Goal: Task Accomplishment & Management: Use online tool/utility

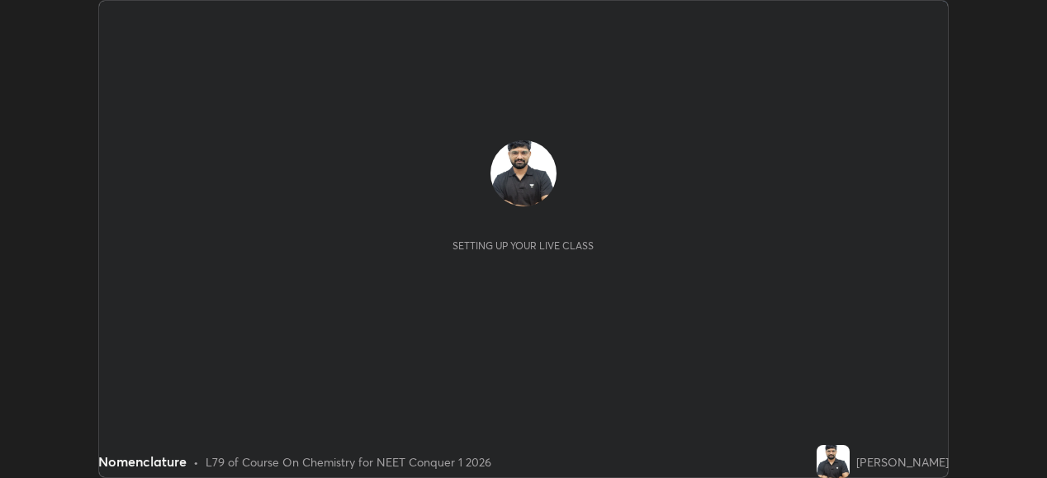
scroll to position [478, 1046]
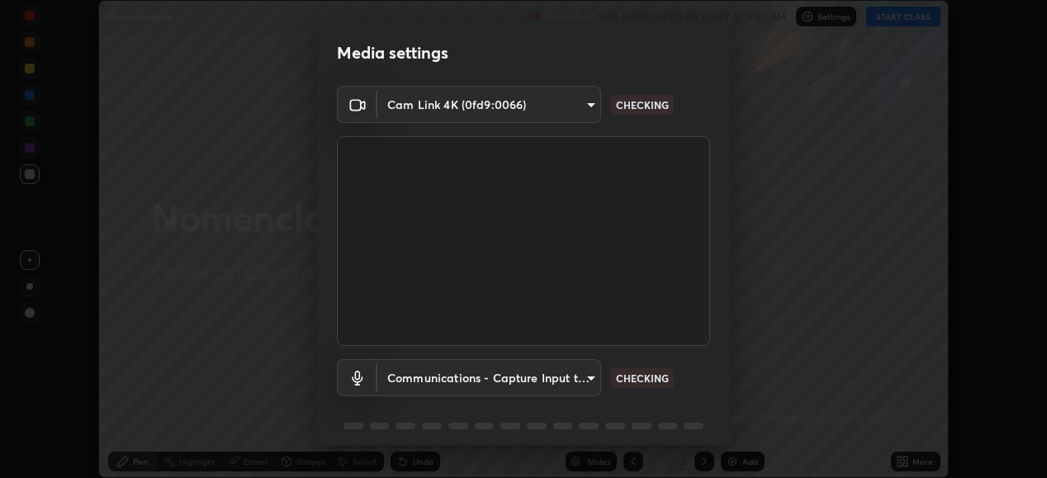
type input "68de15d3c7c539dd33a0a0d586817efffd9657a607fee3fdca6de5f810a24bd6"
type input "communications"
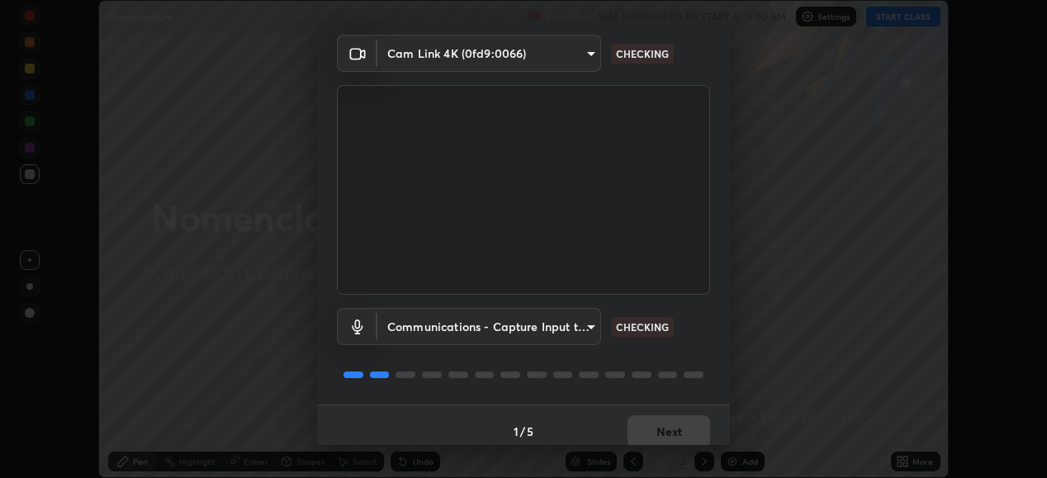
scroll to position [64, 0]
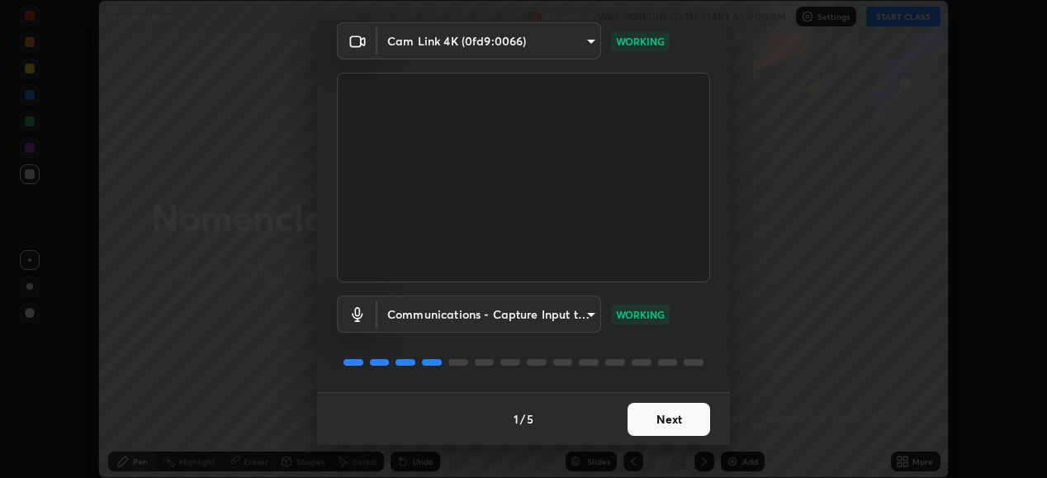
click at [663, 425] on button "Next" at bounding box center [669, 419] width 83 height 33
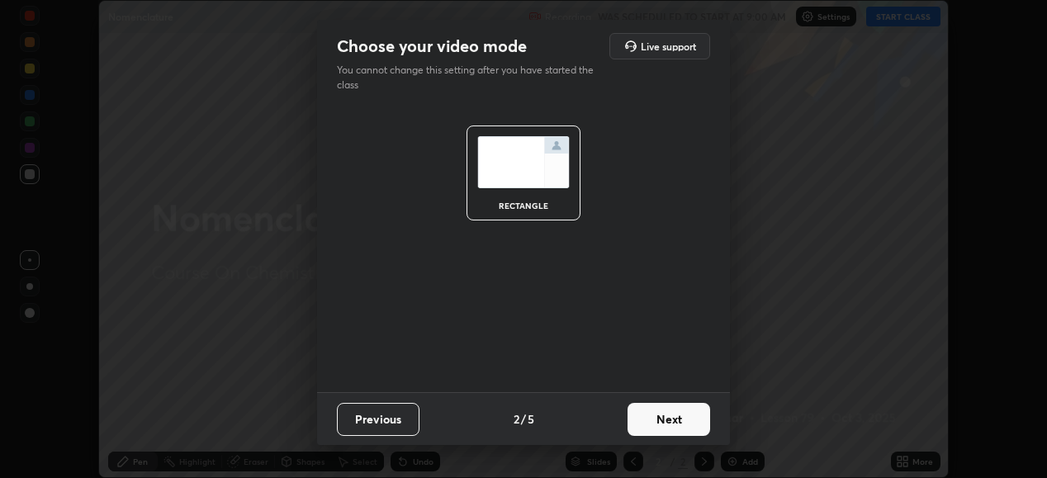
scroll to position [0, 0]
click at [665, 426] on button "Next" at bounding box center [669, 419] width 83 height 33
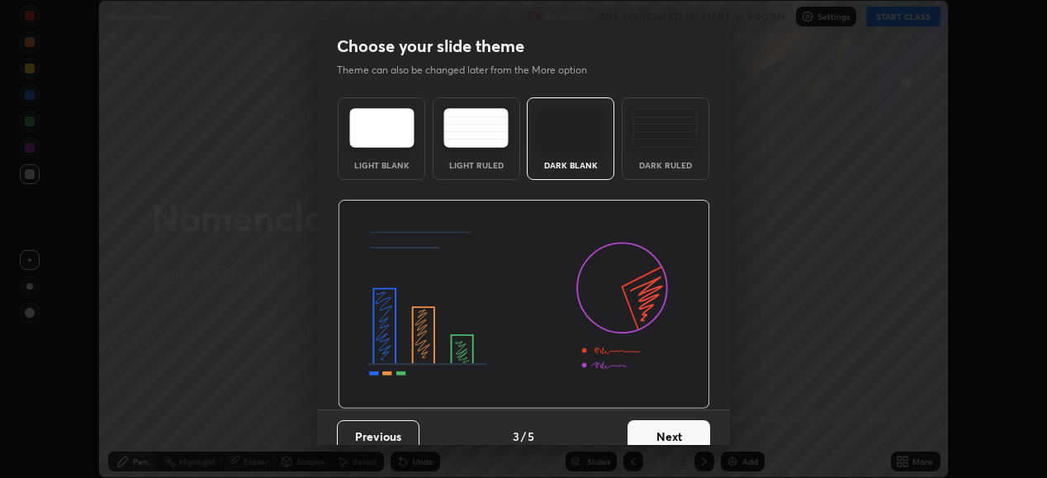
click at [665, 425] on button "Next" at bounding box center [669, 436] width 83 height 33
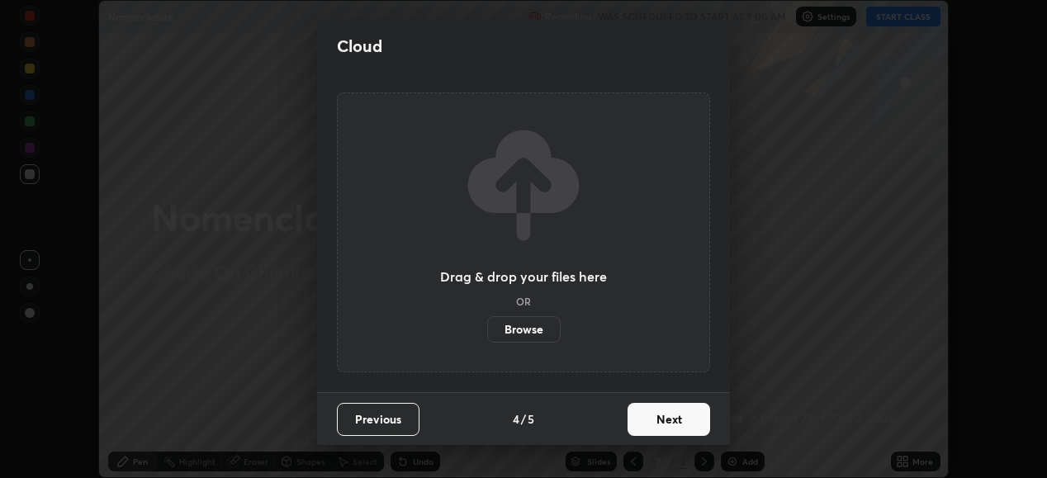
click at [655, 420] on button "Next" at bounding box center [669, 419] width 83 height 33
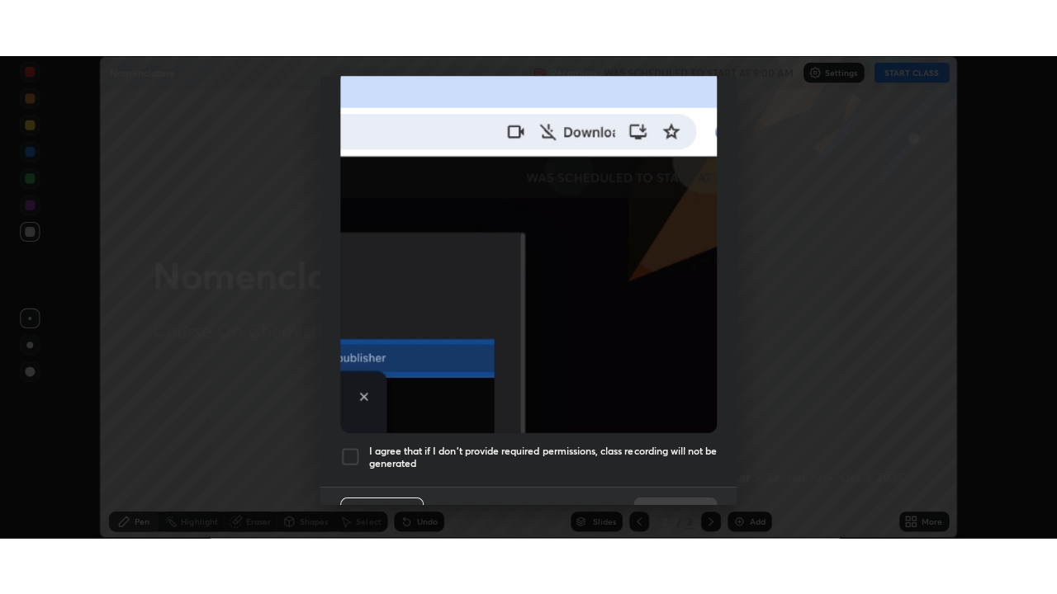
scroll to position [400, 0]
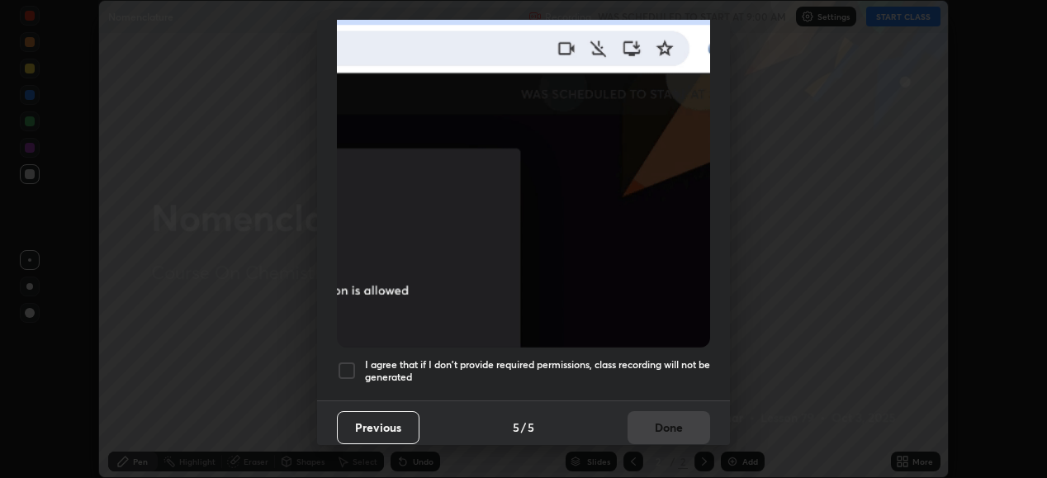
click at [344, 361] on div at bounding box center [347, 371] width 20 height 20
click at [639, 411] on button "Done" at bounding box center [669, 427] width 83 height 33
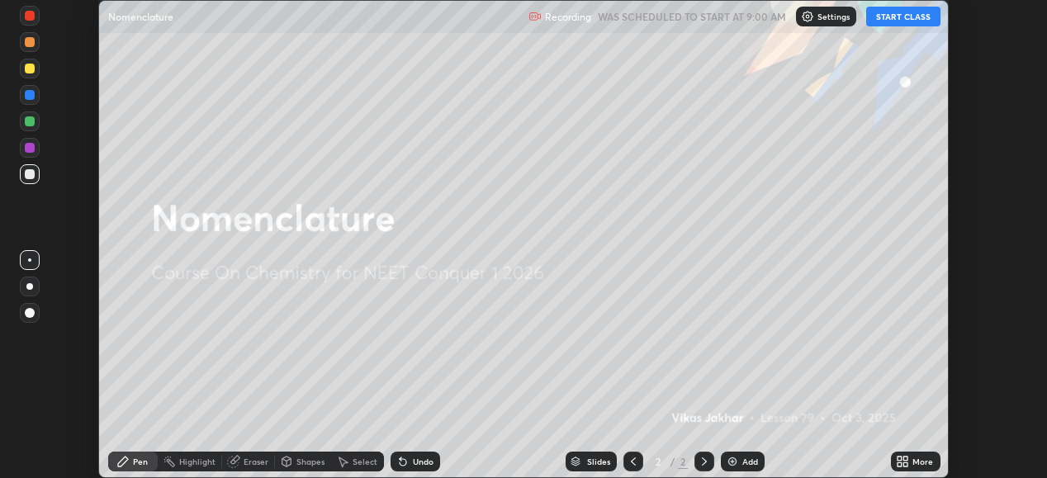
click at [897, 17] on button "START CLASS" at bounding box center [903, 17] width 74 height 20
click at [906, 464] on icon at bounding box center [905, 464] width 4 height 4
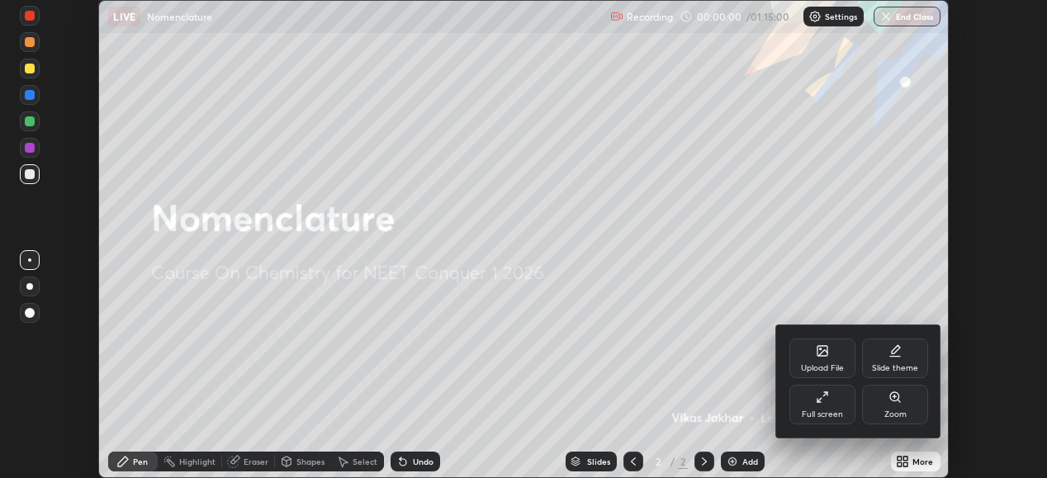
click at [836, 416] on div "Full screen" at bounding box center [822, 414] width 41 height 8
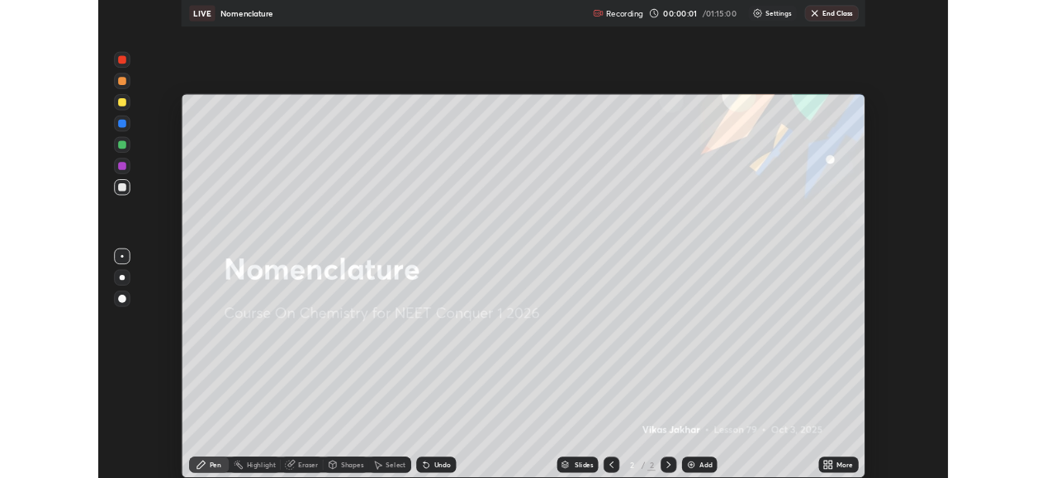
scroll to position [594, 1057]
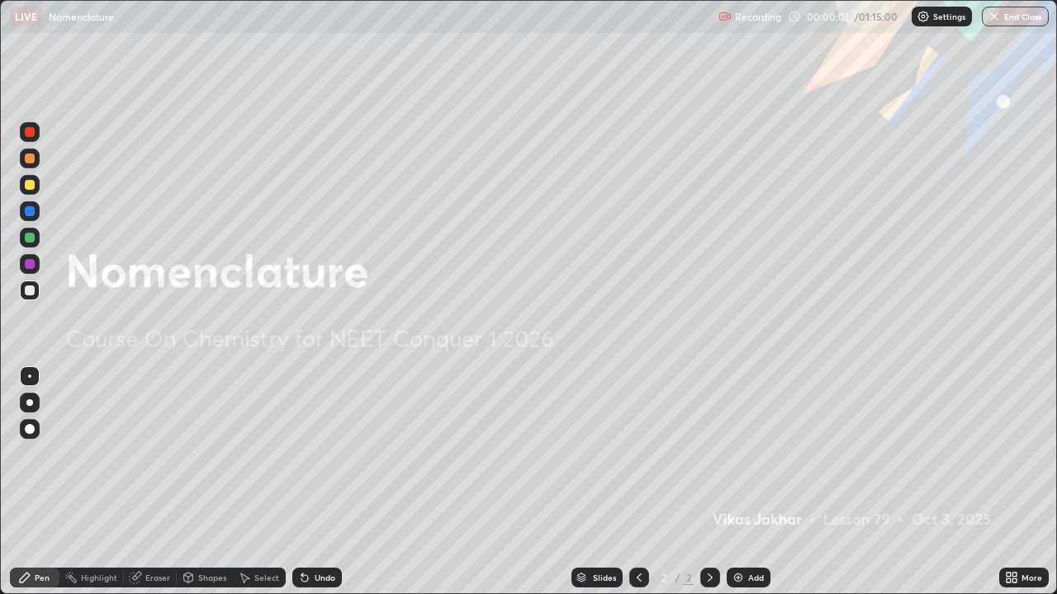
click at [744, 477] on div "Add" at bounding box center [749, 578] width 44 height 20
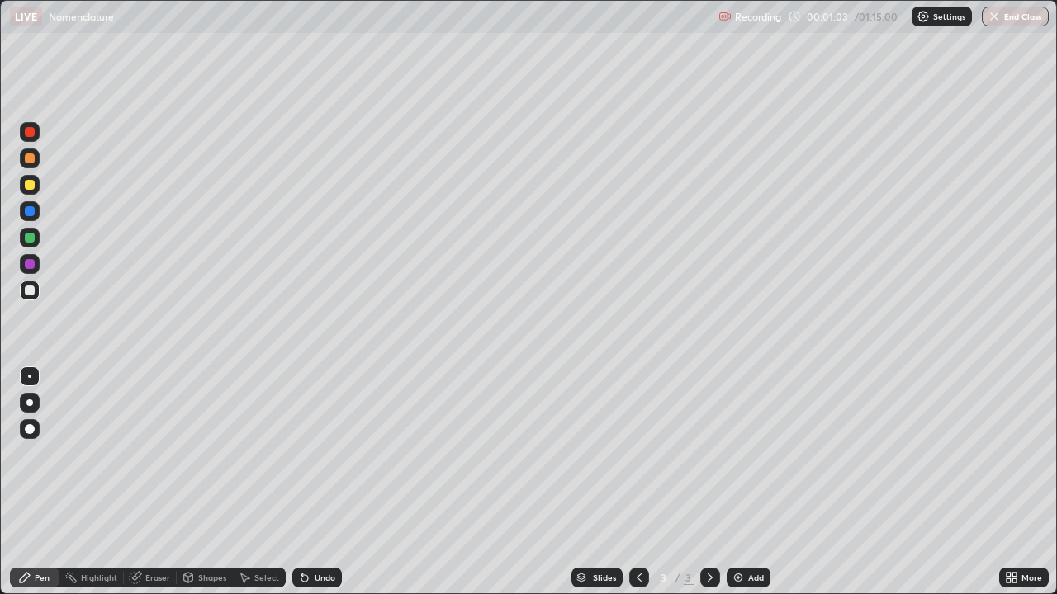
click at [29, 401] on div at bounding box center [29, 403] width 7 height 7
click at [741, 477] on img at bounding box center [738, 577] width 13 height 13
click at [732, 477] on img at bounding box center [738, 577] width 13 height 13
click at [205, 477] on div "Shapes" at bounding box center [212, 578] width 28 height 8
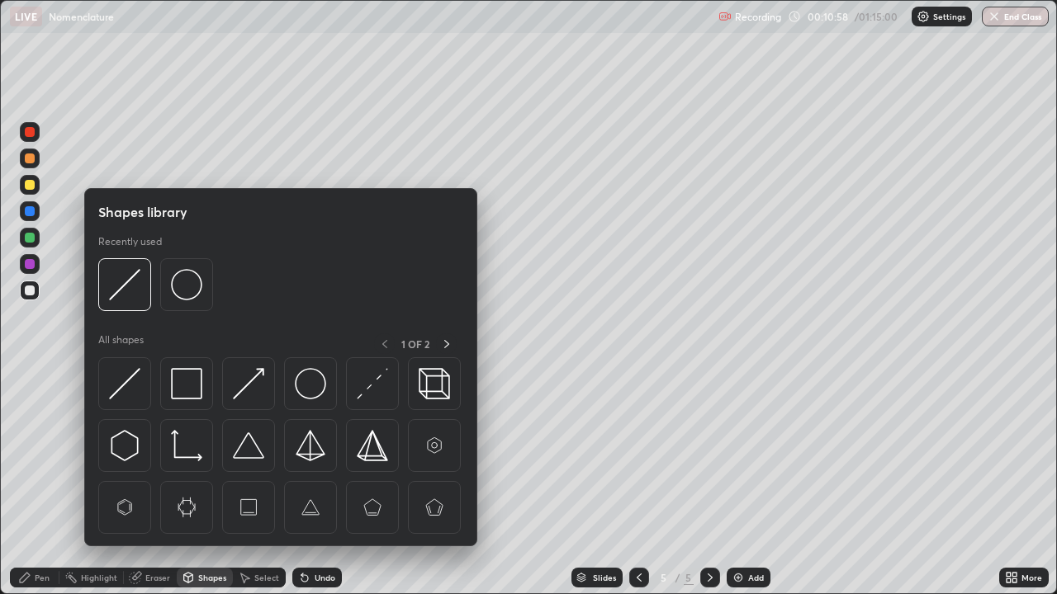
click at [138, 477] on icon at bounding box center [136, 576] width 9 height 8
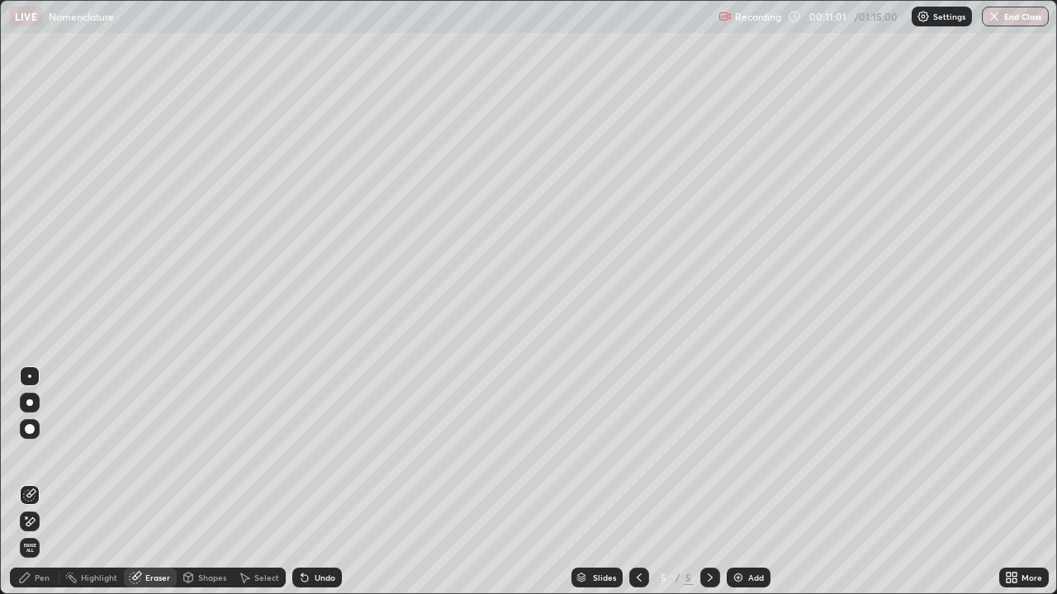
click at [46, 477] on div "Pen" at bounding box center [42, 578] width 15 height 8
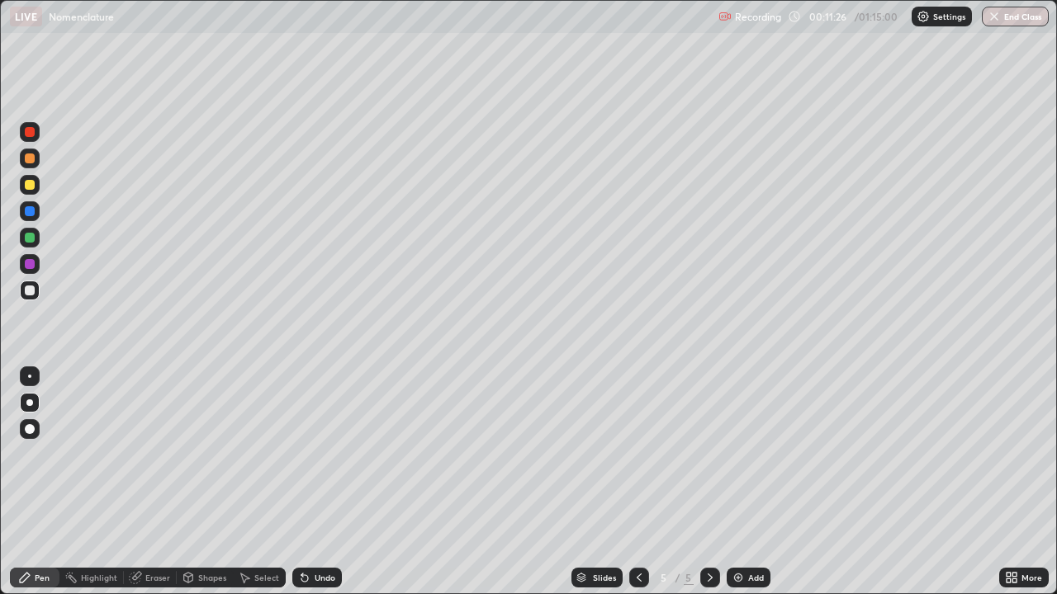
click at [28, 181] on div at bounding box center [30, 185] width 10 height 10
click at [145, 477] on div "Eraser" at bounding box center [157, 578] width 25 height 8
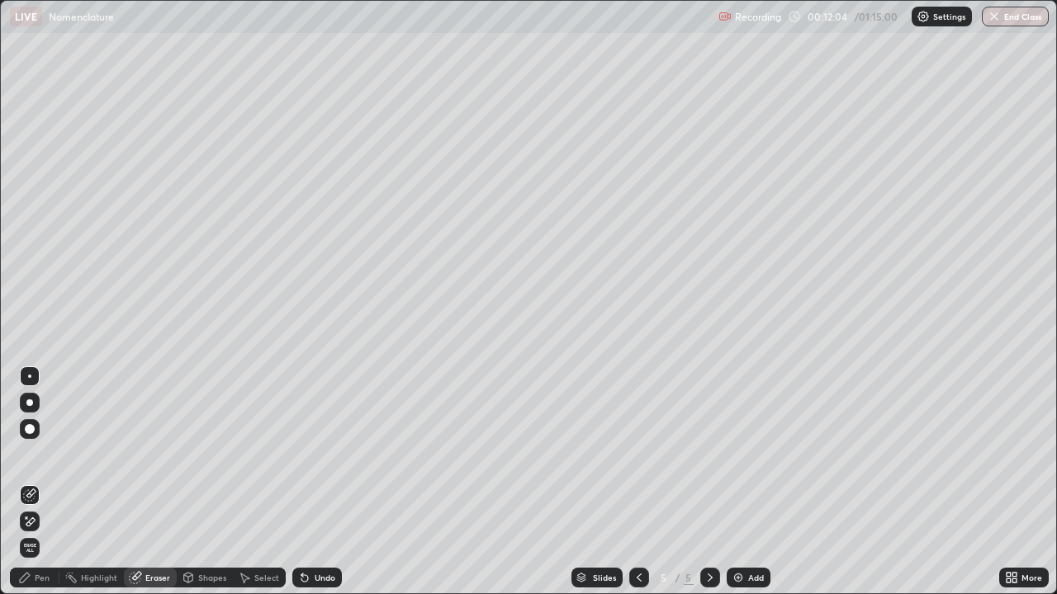
click at [40, 477] on div "Pen" at bounding box center [42, 578] width 15 height 8
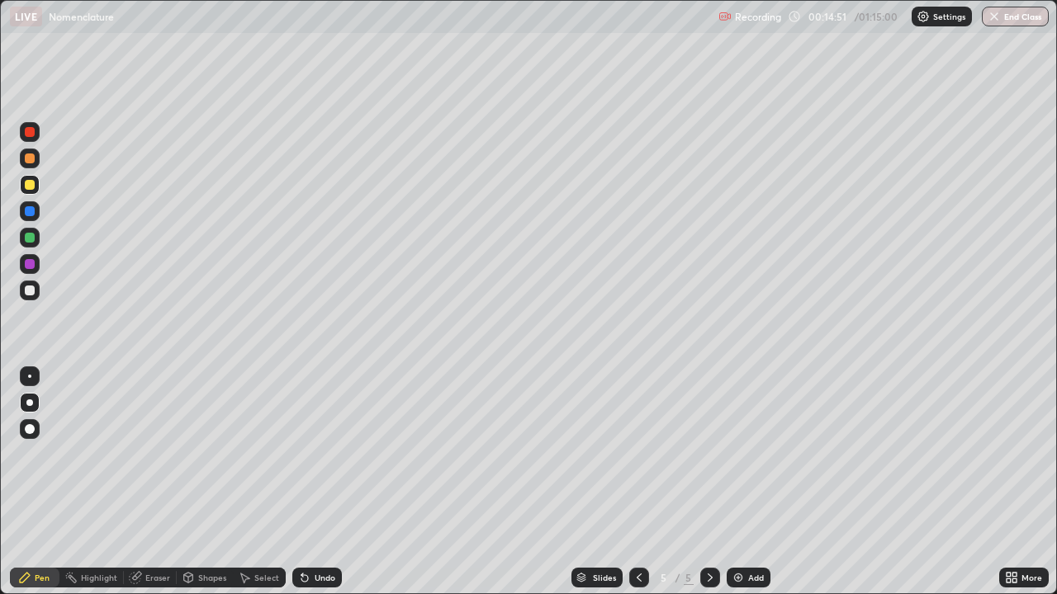
click at [738, 477] on img at bounding box center [738, 577] width 13 height 13
click at [147, 477] on div "Eraser" at bounding box center [157, 578] width 25 height 8
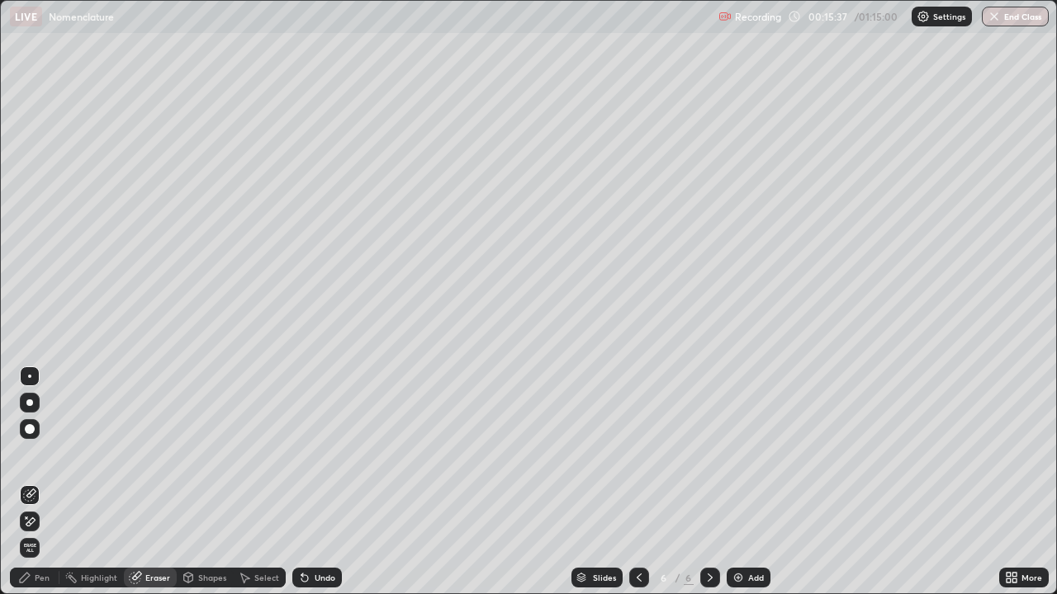
click at [37, 477] on div "Pen" at bounding box center [42, 578] width 15 height 8
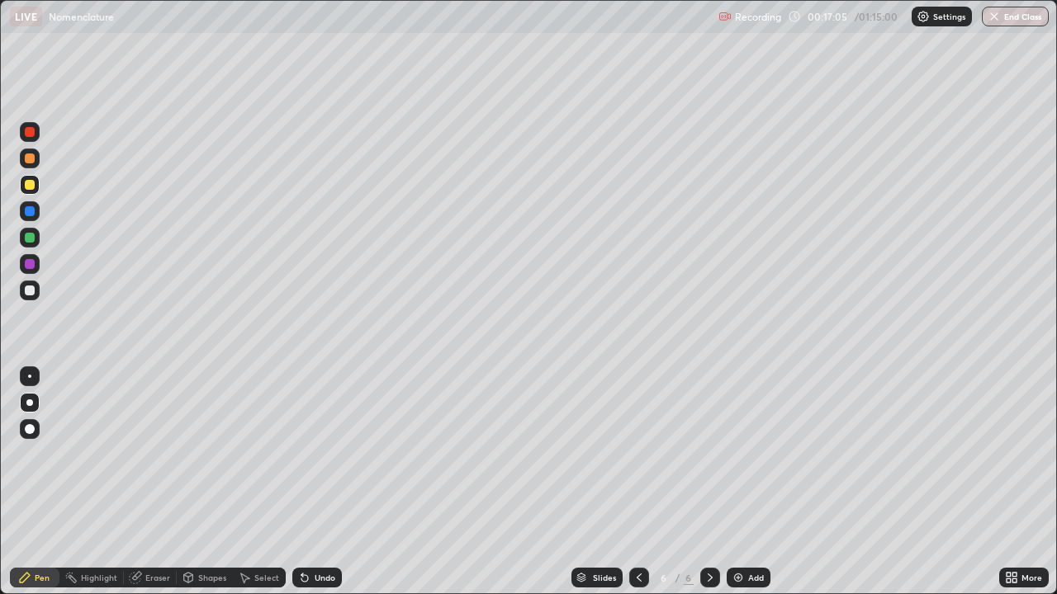
click at [28, 294] on div at bounding box center [30, 291] width 10 height 10
click at [31, 158] on div at bounding box center [30, 159] width 10 height 10
click at [734, 477] on img at bounding box center [738, 577] width 13 height 13
click at [33, 293] on div at bounding box center [30, 291] width 10 height 10
click at [741, 477] on img at bounding box center [738, 577] width 13 height 13
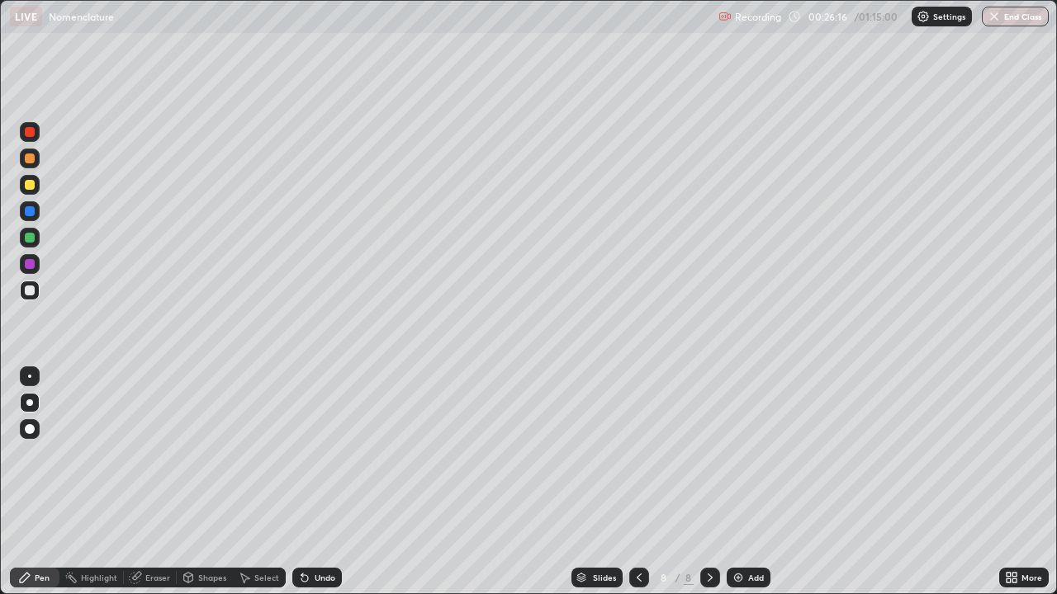
click at [161, 477] on div "Eraser" at bounding box center [150, 578] width 53 height 20
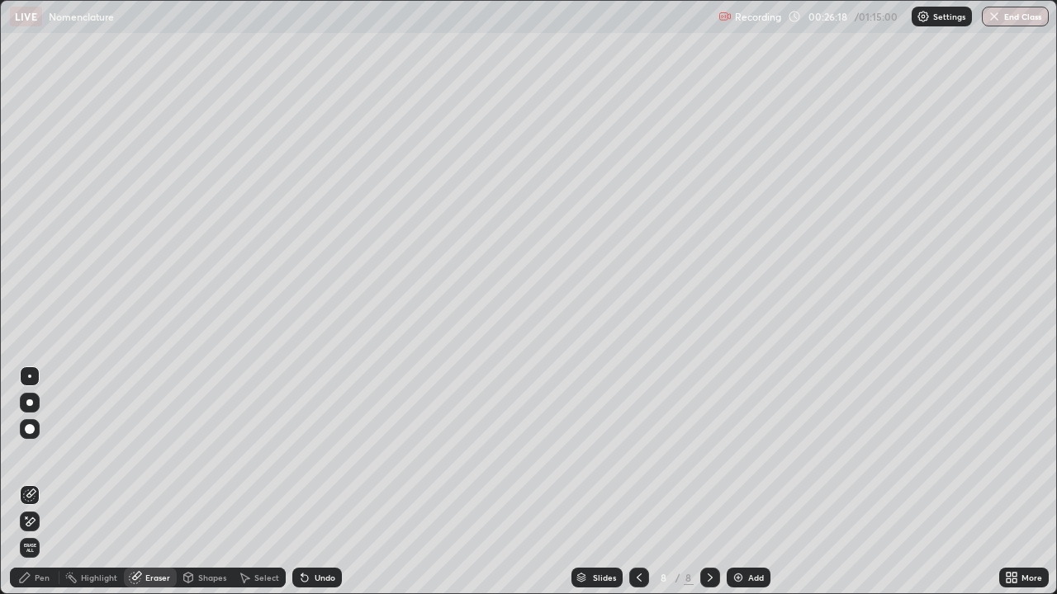
click at [42, 477] on div "Pen" at bounding box center [42, 578] width 15 height 8
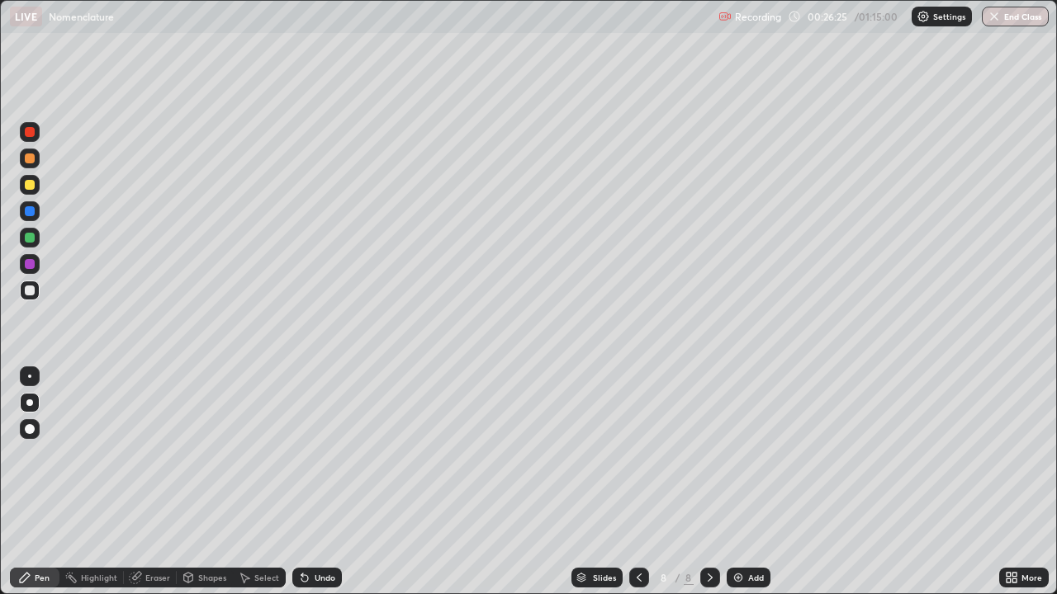
click at [31, 182] on div at bounding box center [30, 185] width 10 height 10
click at [34, 293] on div at bounding box center [30, 291] width 10 height 10
click at [742, 477] on img at bounding box center [738, 577] width 13 height 13
click at [744, 477] on div "Add" at bounding box center [749, 578] width 44 height 20
click at [741, 477] on img at bounding box center [738, 577] width 13 height 13
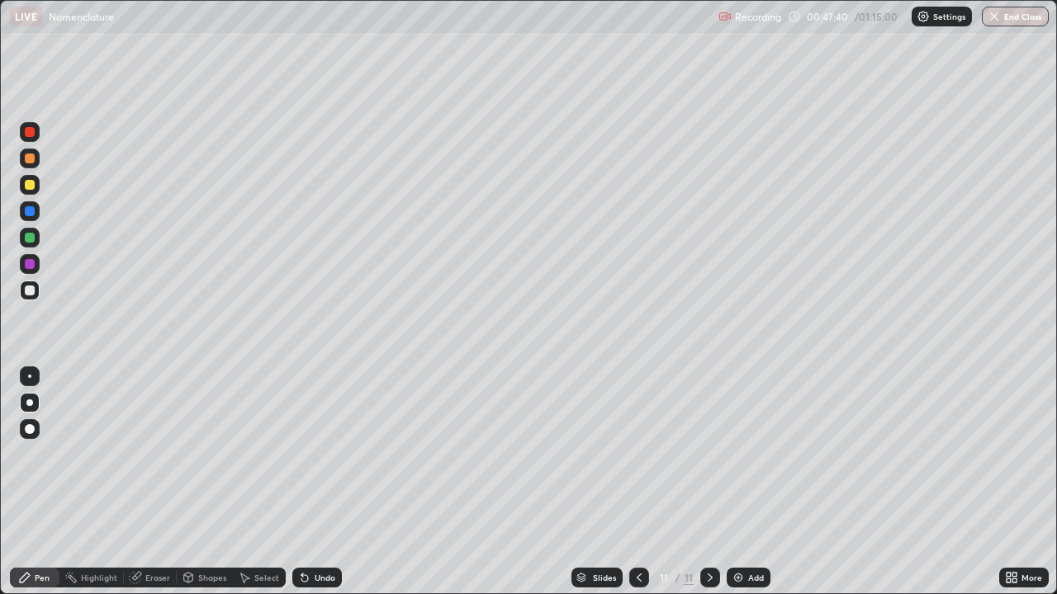
click at [32, 187] on div at bounding box center [30, 185] width 10 height 10
click at [31, 293] on div at bounding box center [30, 291] width 10 height 10
click at [738, 477] on img at bounding box center [738, 577] width 13 height 13
click at [142, 477] on div "Eraser" at bounding box center [150, 578] width 53 height 20
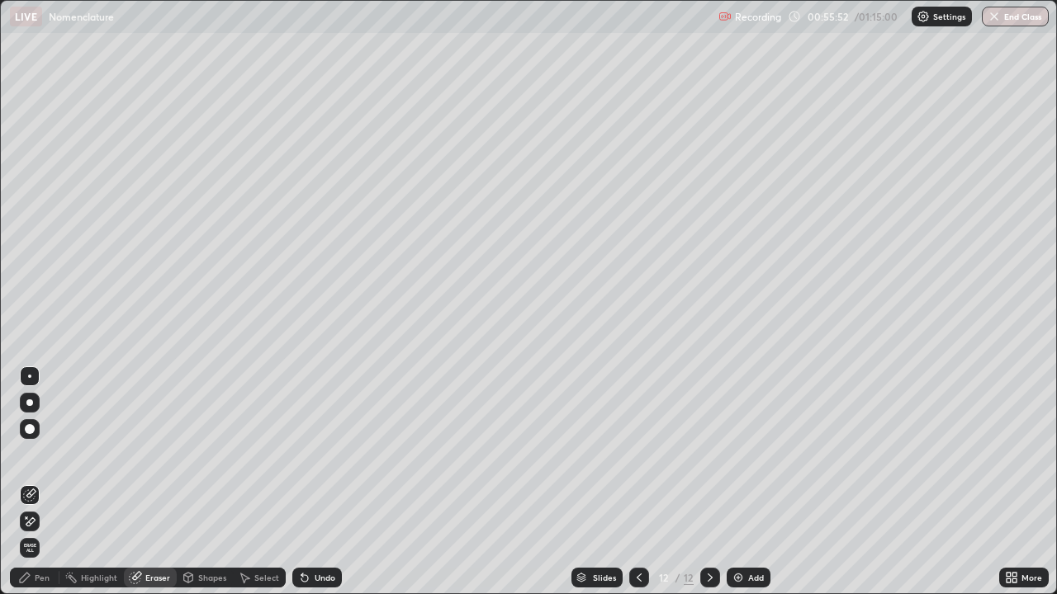
click at [37, 477] on div "Pen" at bounding box center [42, 578] width 15 height 8
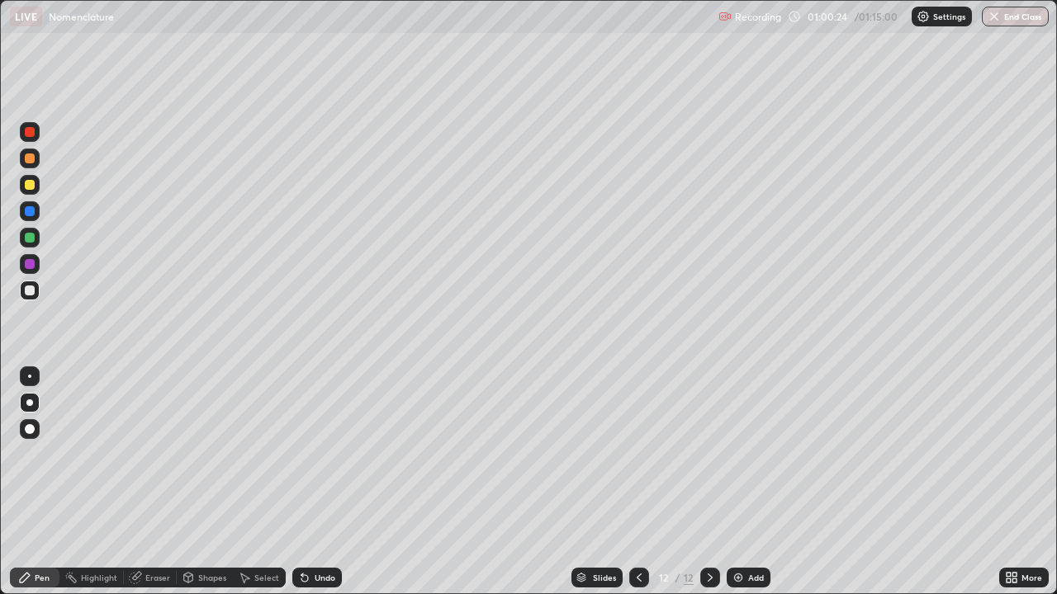
click at [1007, 24] on button "End Class" at bounding box center [1015, 17] width 67 height 20
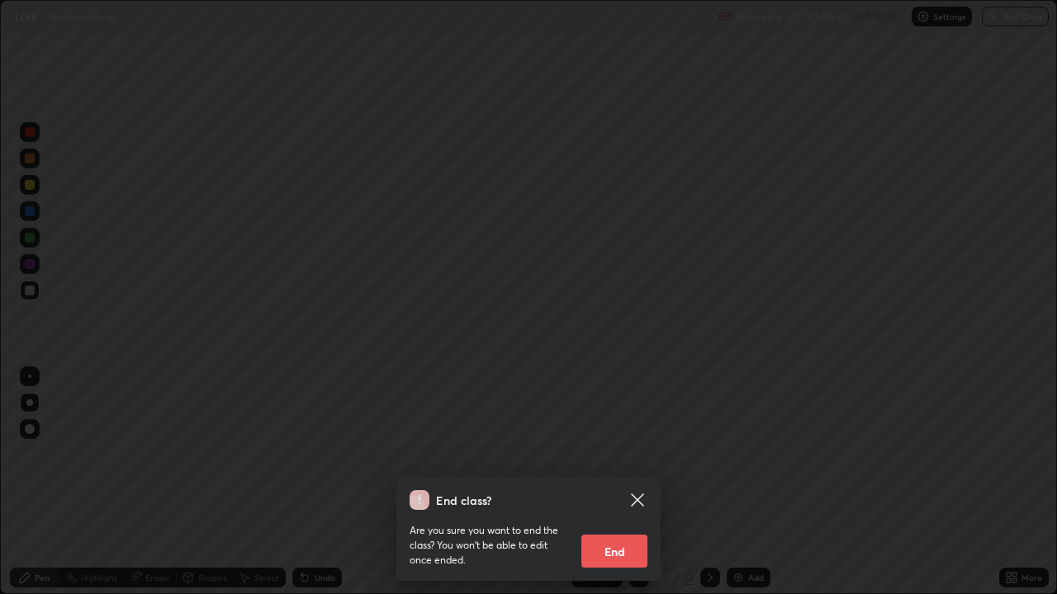
click at [623, 477] on button "End" at bounding box center [614, 551] width 66 height 33
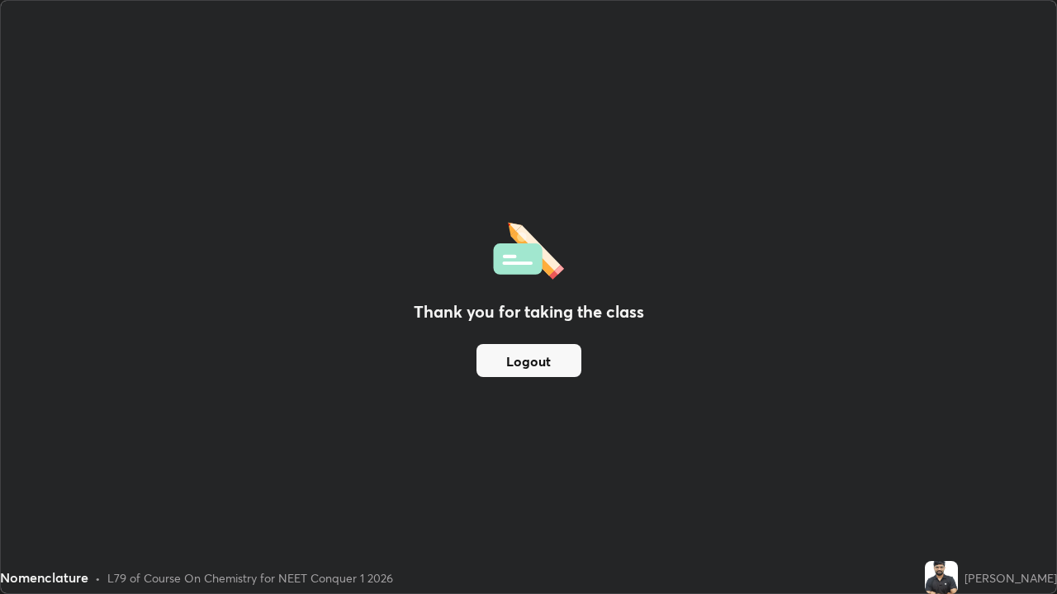
click at [535, 365] on button "Logout" at bounding box center [528, 360] width 105 height 33
click at [542, 367] on button "Logout" at bounding box center [528, 360] width 105 height 33
click at [555, 367] on button "Logout" at bounding box center [528, 360] width 105 height 33
click at [554, 368] on button "Logout" at bounding box center [528, 360] width 105 height 33
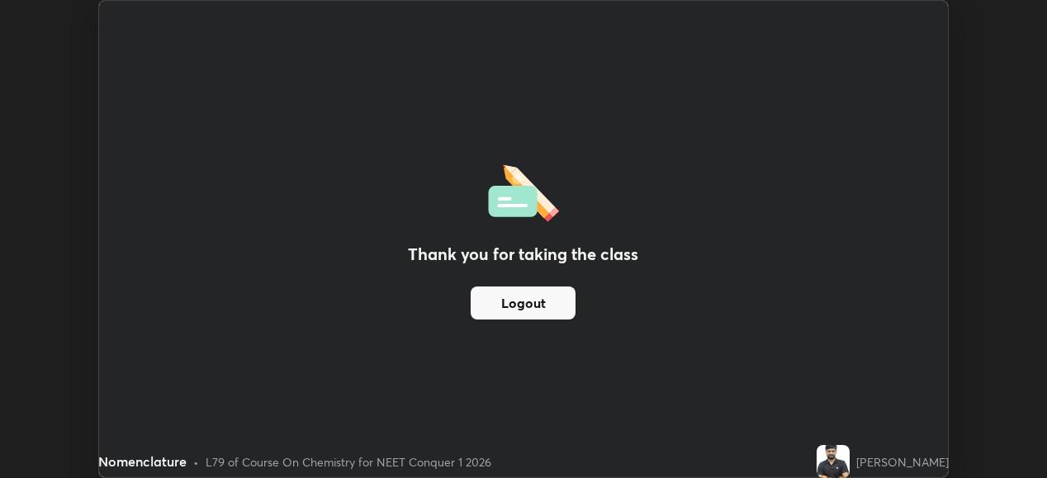
scroll to position [82090, 81521]
